Goal: Navigation & Orientation: Find specific page/section

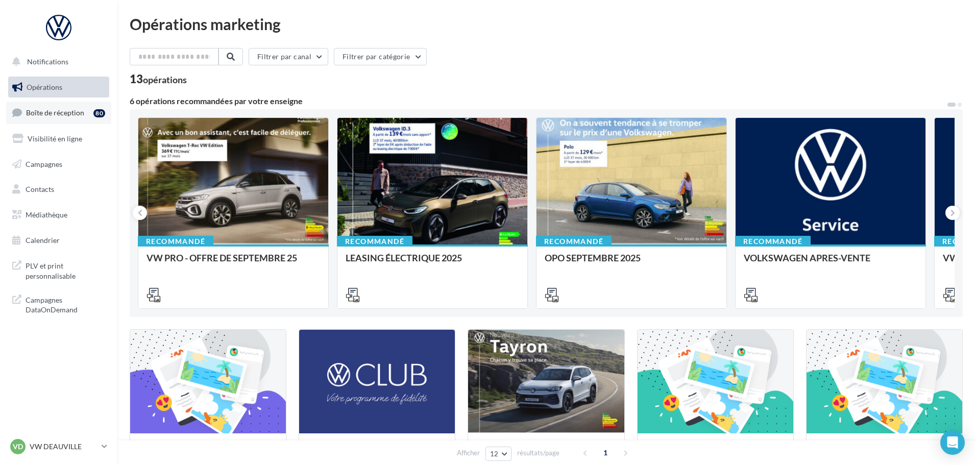
click at [53, 116] on span "Boîte de réception" at bounding box center [55, 112] width 58 height 9
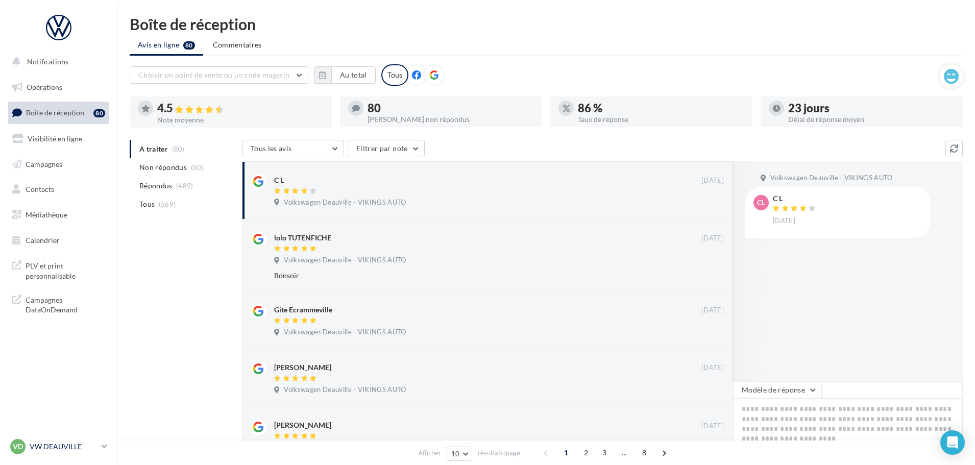
click at [75, 450] on p "VW DEAUVILLE" at bounding box center [64, 446] width 68 height 10
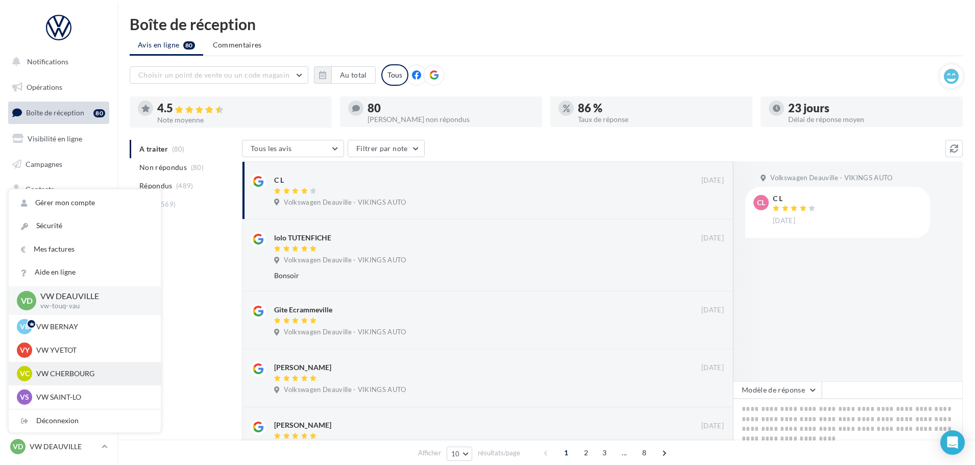
click at [73, 368] on p "VW CHERBOURG" at bounding box center [92, 373] width 112 height 10
